Goal: Task Accomplishment & Management: Use online tool/utility

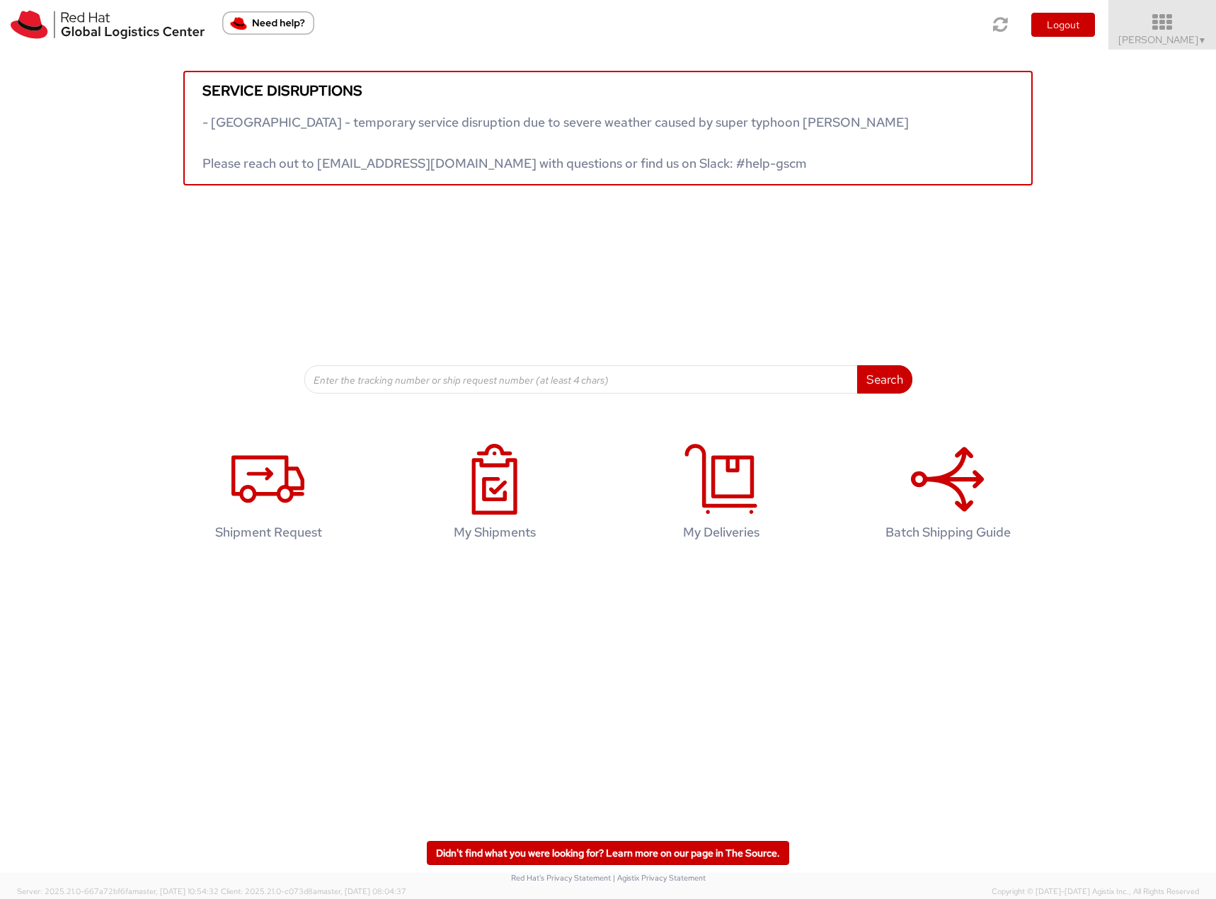
click at [1180, 26] on icon at bounding box center [1163, 23] width 124 height 20
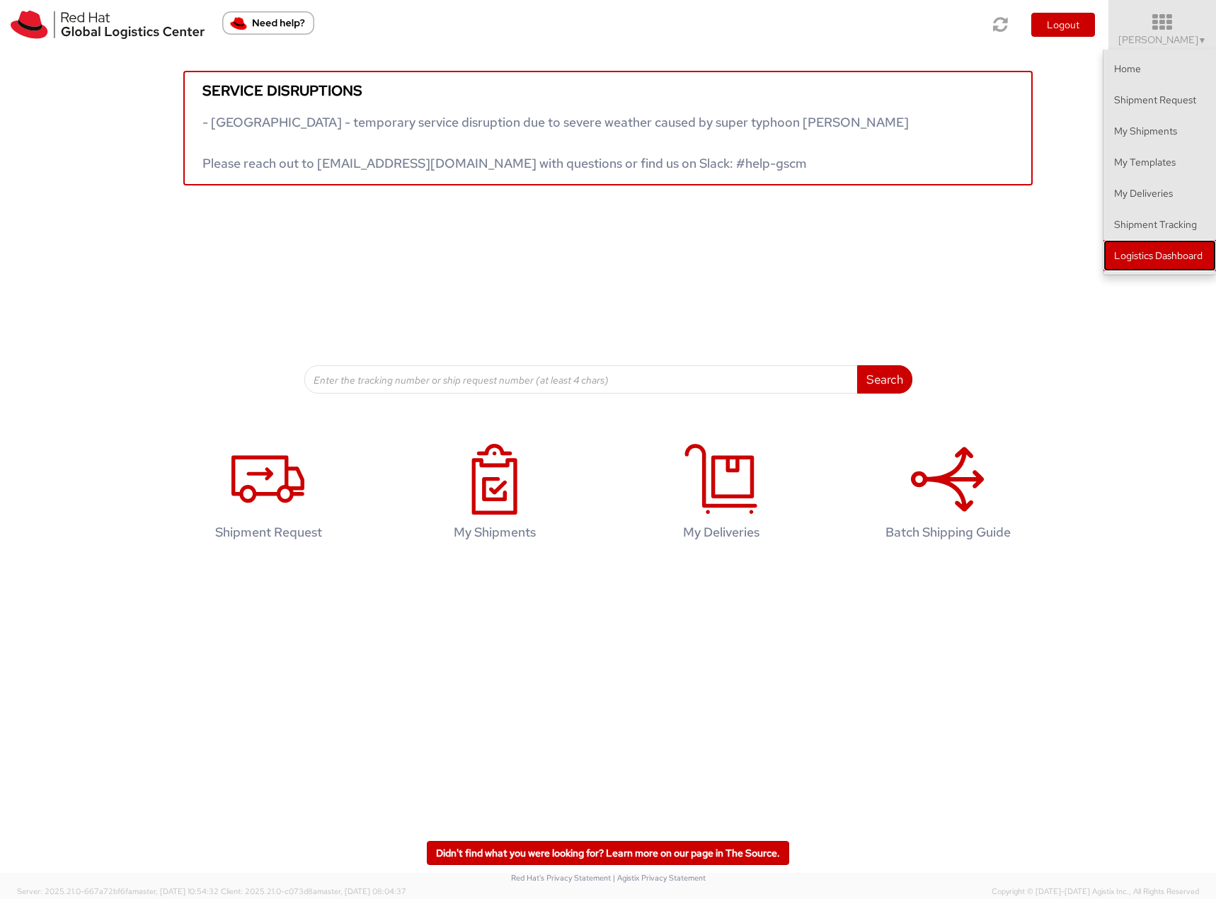
click at [1155, 258] on link "Logistics Dashboard" at bounding box center [1160, 255] width 113 height 31
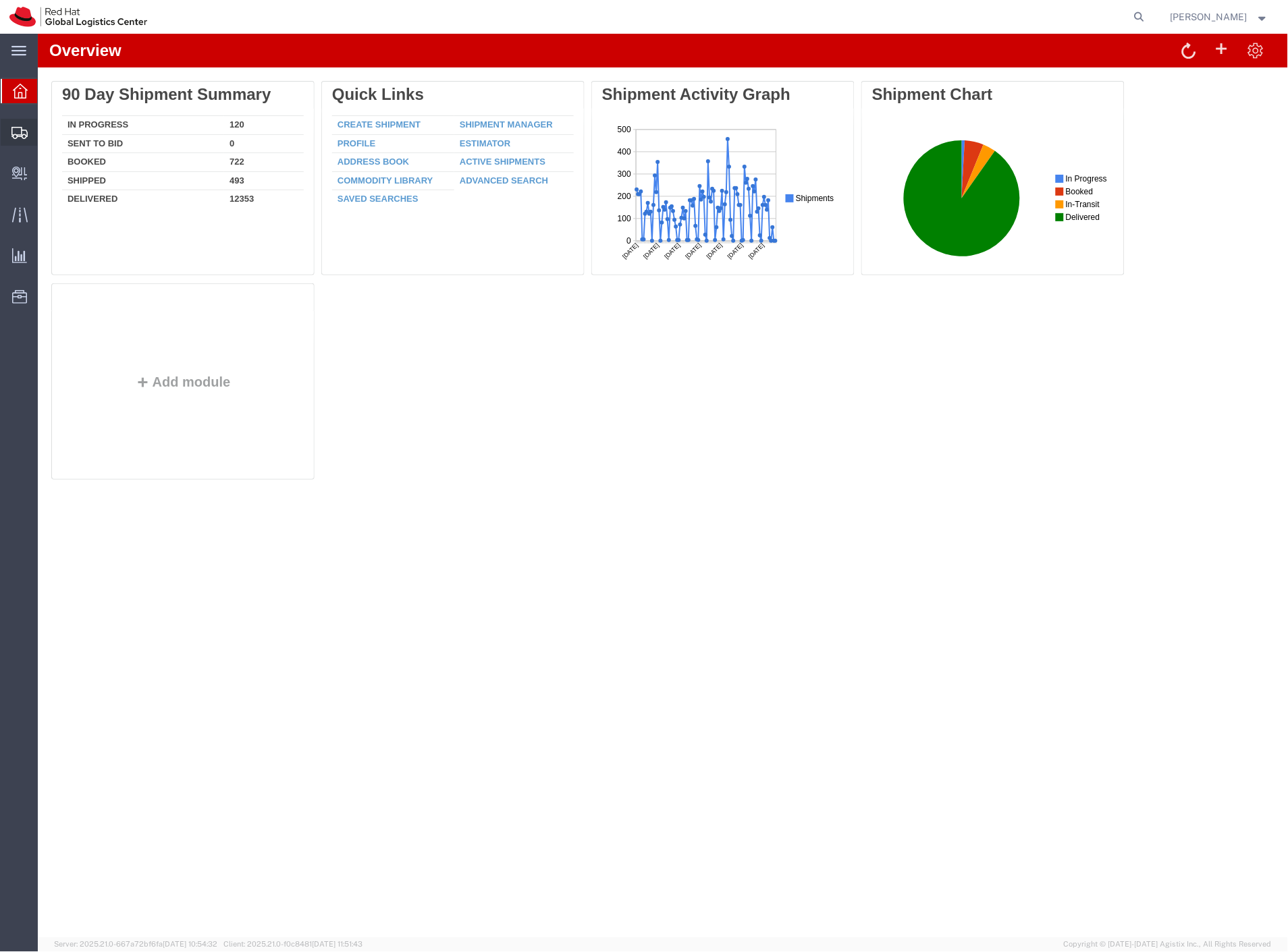
click at [0, 0] on span "Shipment Manager" at bounding box center [0, 0] width 0 height 0
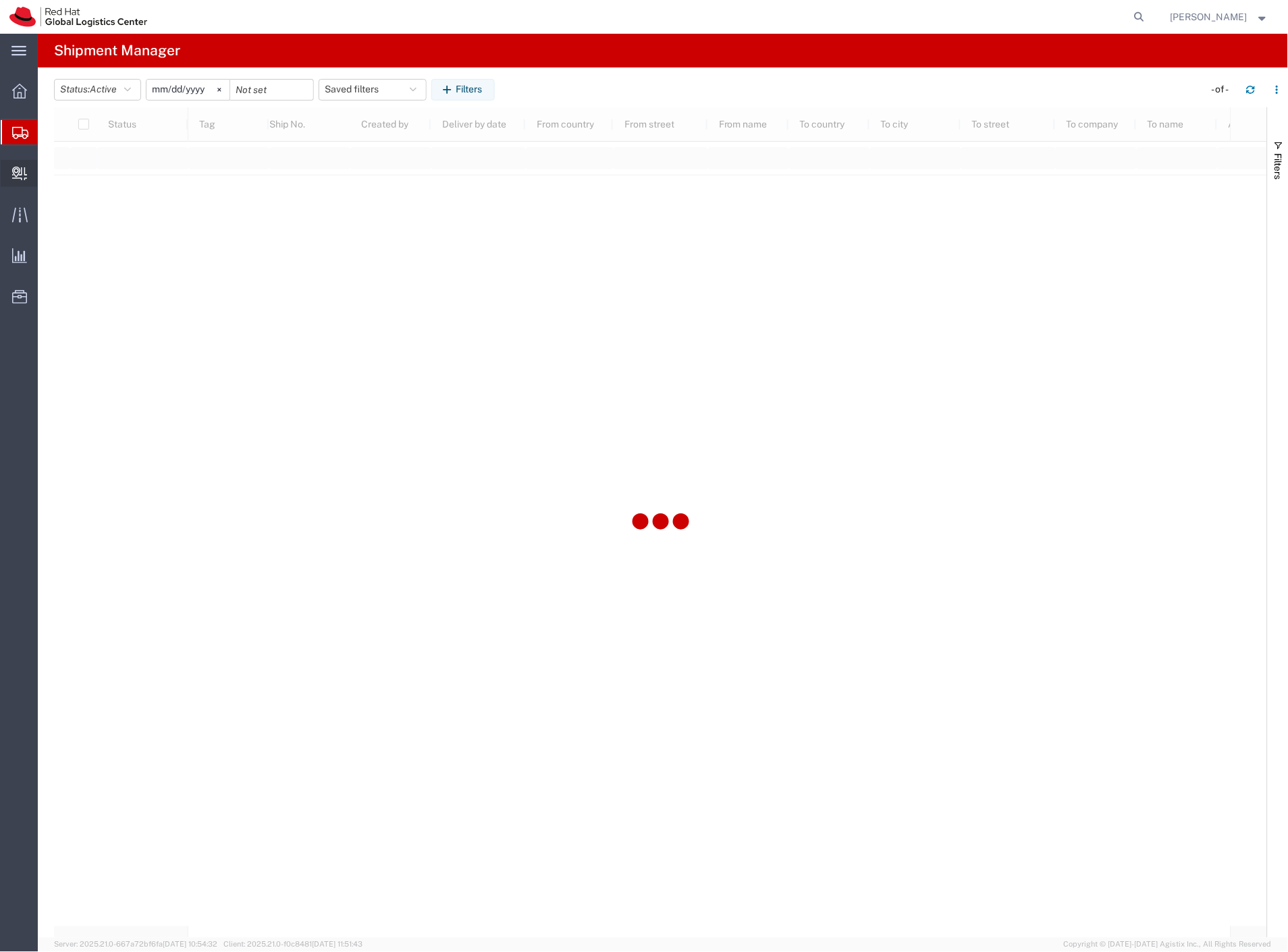
type input "2025-01-01"
type input "2025-12-31"
